Goal: Check status

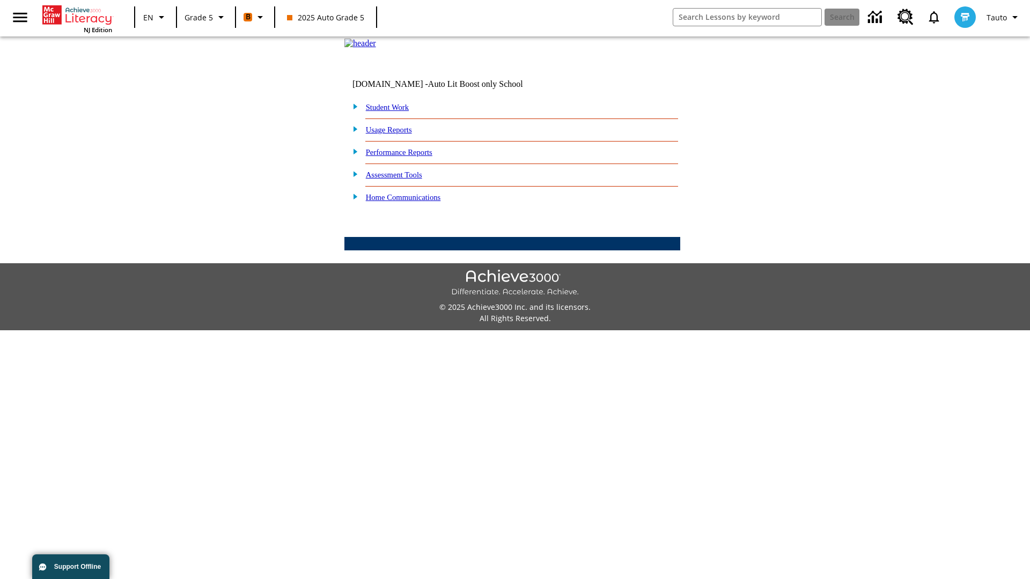
click at [410, 157] on link "Performance Reports" at bounding box center [399, 152] width 67 height 9
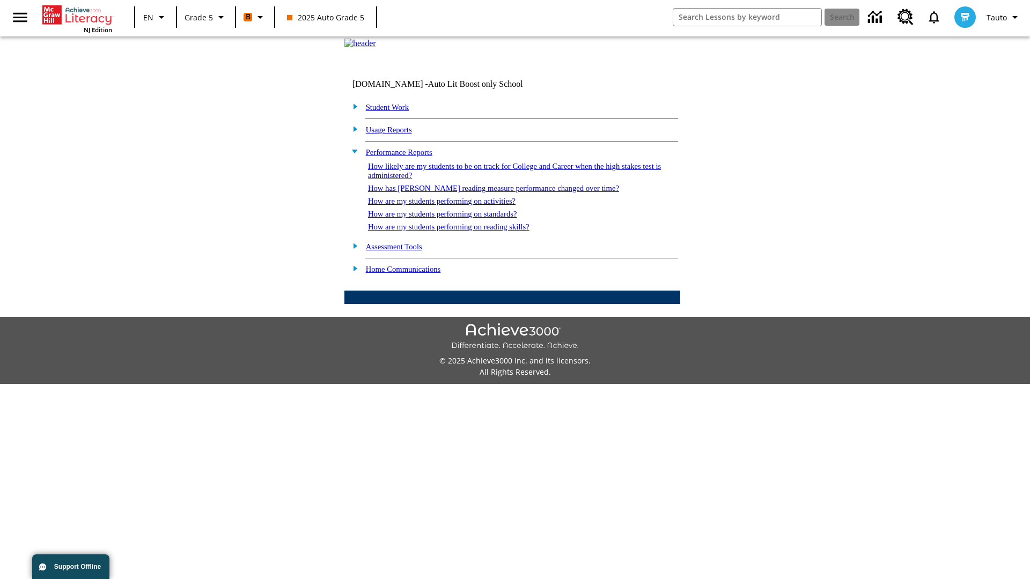
click at [452, 206] on link "How are my students performing on activities?" at bounding box center [442, 201] width 148 height 9
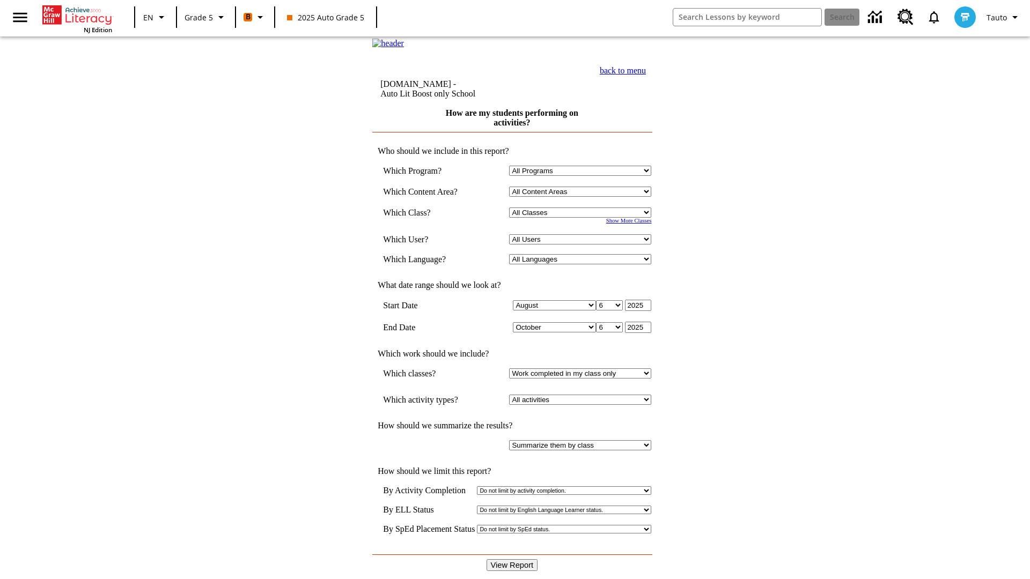
click at [583, 218] on select "Select a Class: All Classes 2025 Auto Grade 5 OL 2025 Auto Grade 6" at bounding box center [580, 213] width 142 height 10
select select "11133131"
